Goal: Task Accomplishment & Management: Complete application form

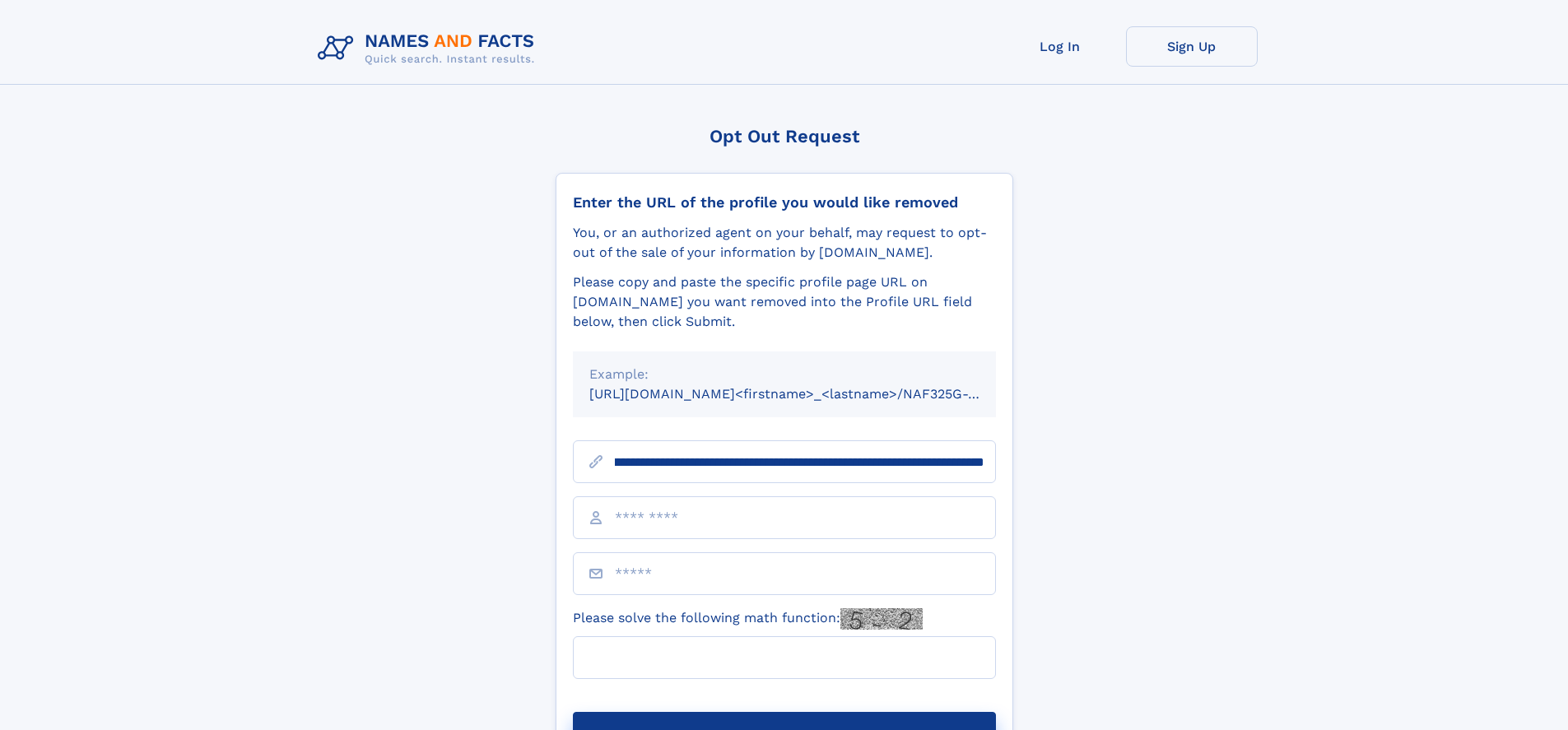
scroll to position [0, 187]
type input "**********"
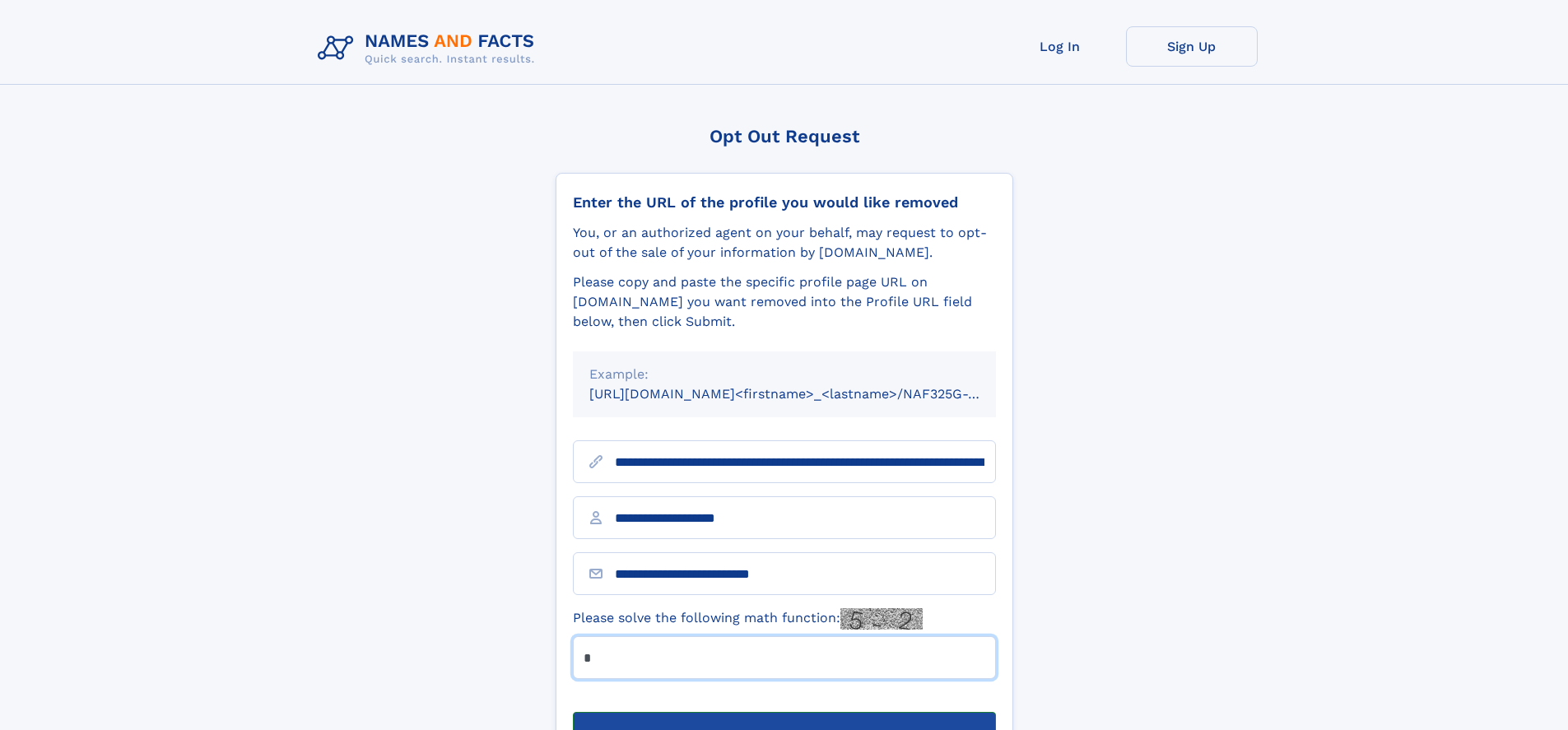
type input "*"
click at [784, 711] on button "Submit Opt Out Request" at bounding box center [784, 737] width 423 height 52
